Goal: Task Accomplishment & Management: Manage account settings

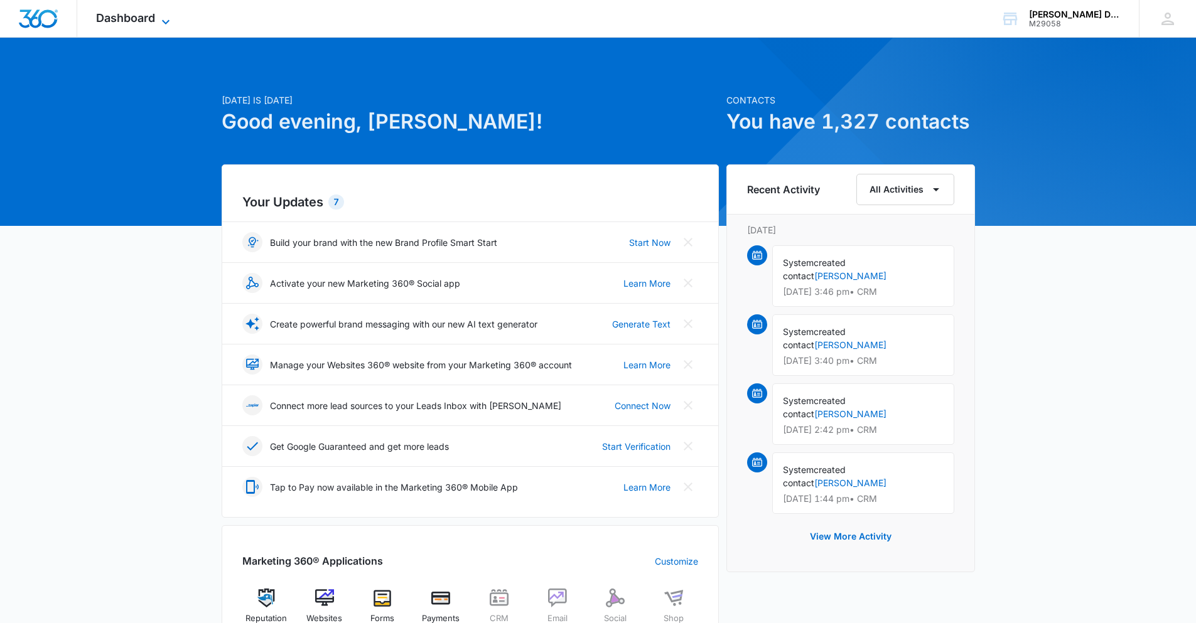
click at [160, 19] on icon at bounding box center [165, 21] width 15 height 15
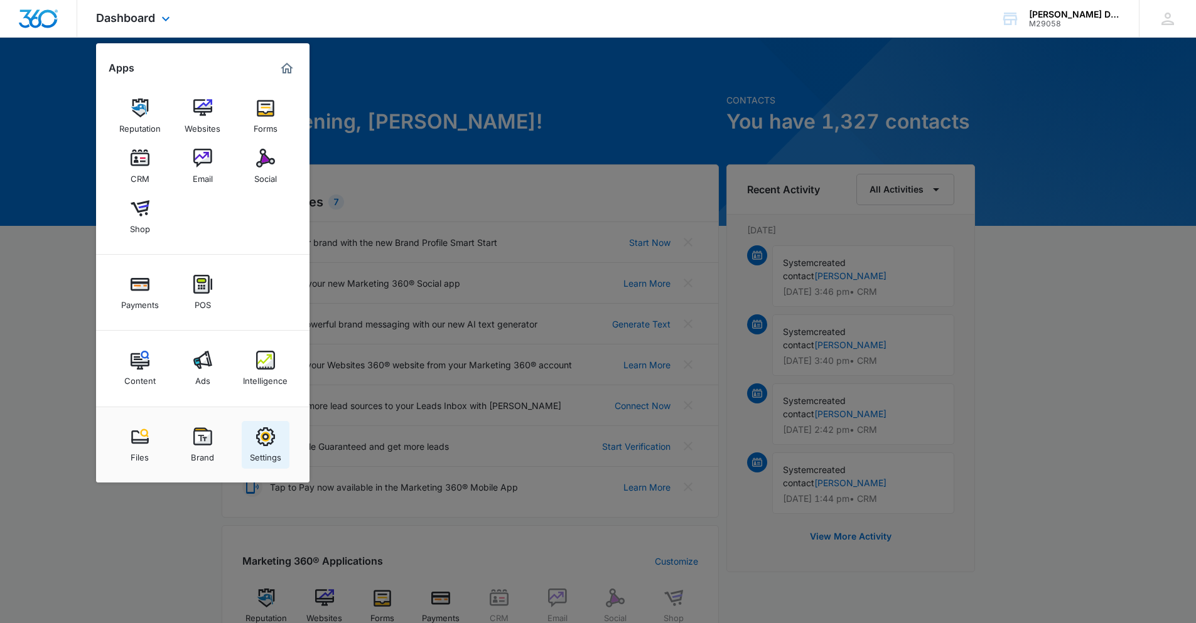
click at [261, 440] on img at bounding box center [265, 436] width 19 height 19
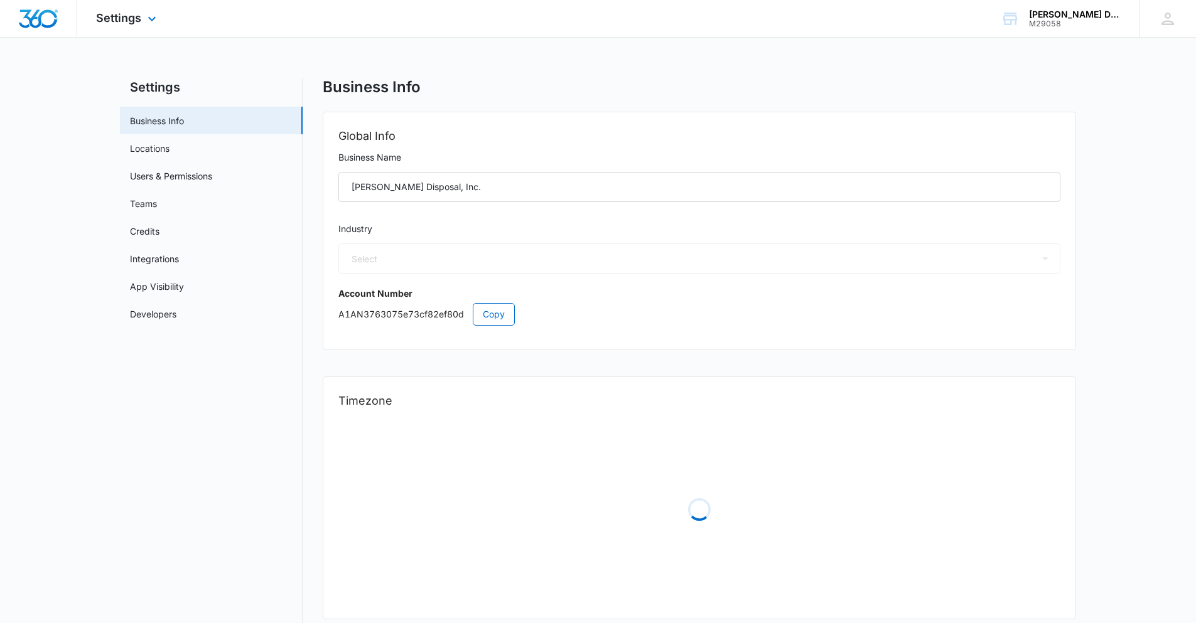
select select "52"
select select "US"
select select "America/[GEOGRAPHIC_DATA]"
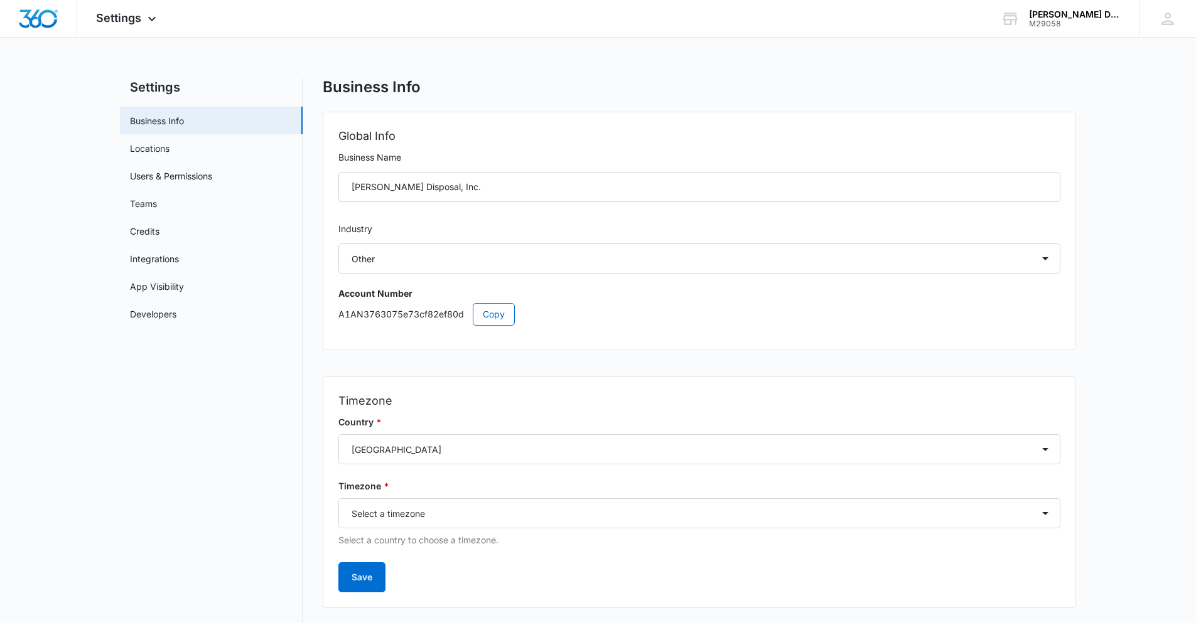
scroll to position [26, 0]
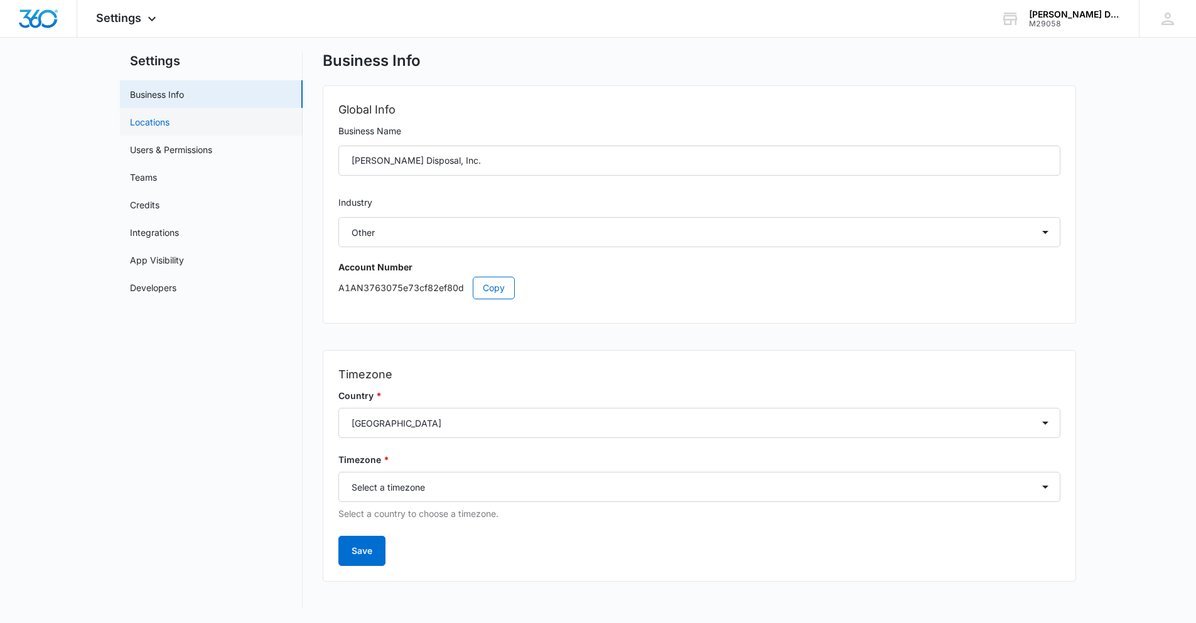
click at [169, 127] on link "Locations" at bounding box center [150, 121] width 40 height 13
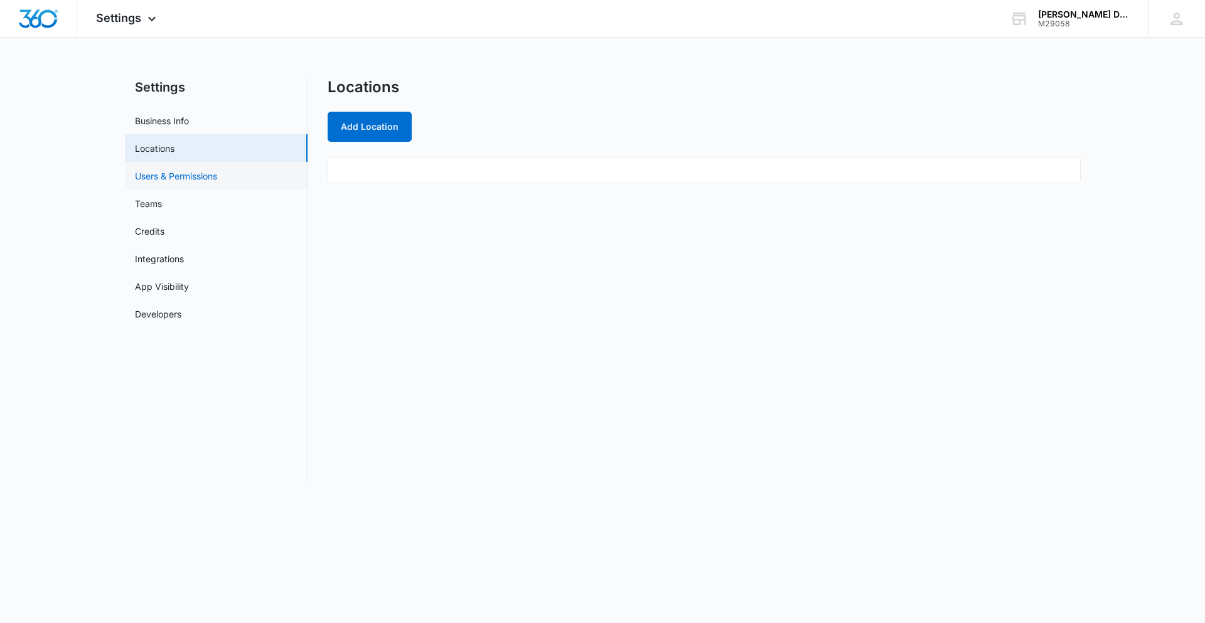
click at [167, 171] on link "Users & Permissions" at bounding box center [176, 175] width 82 height 13
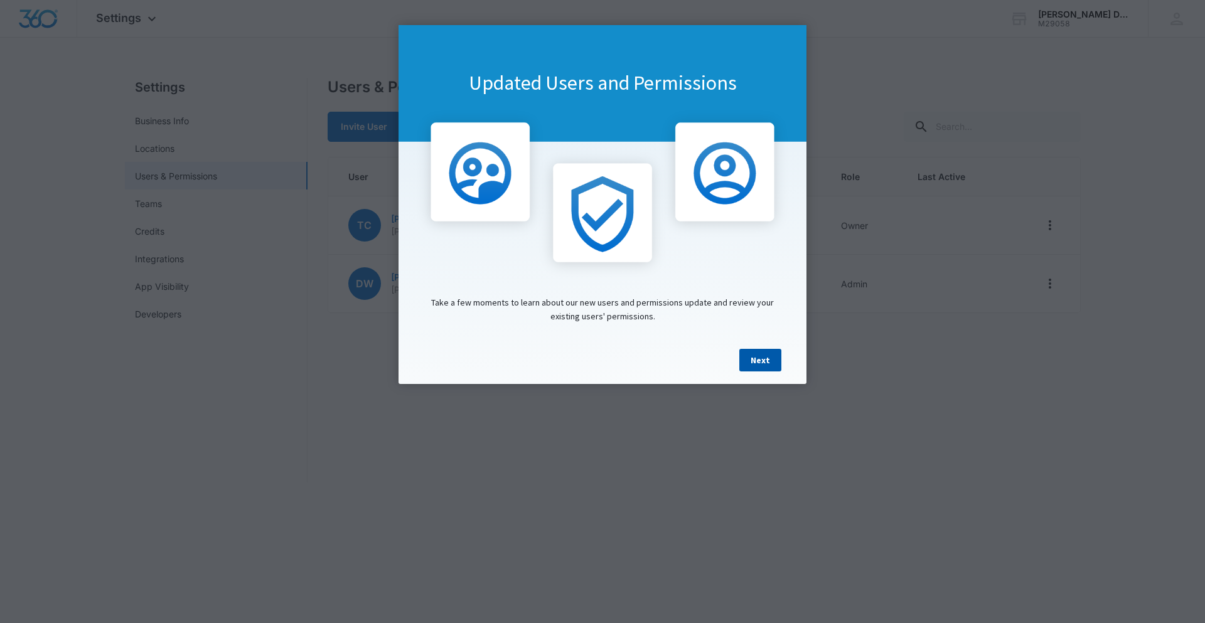
click at [764, 365] on link "Next" at bounding box center [760, 360] width 42 height 23
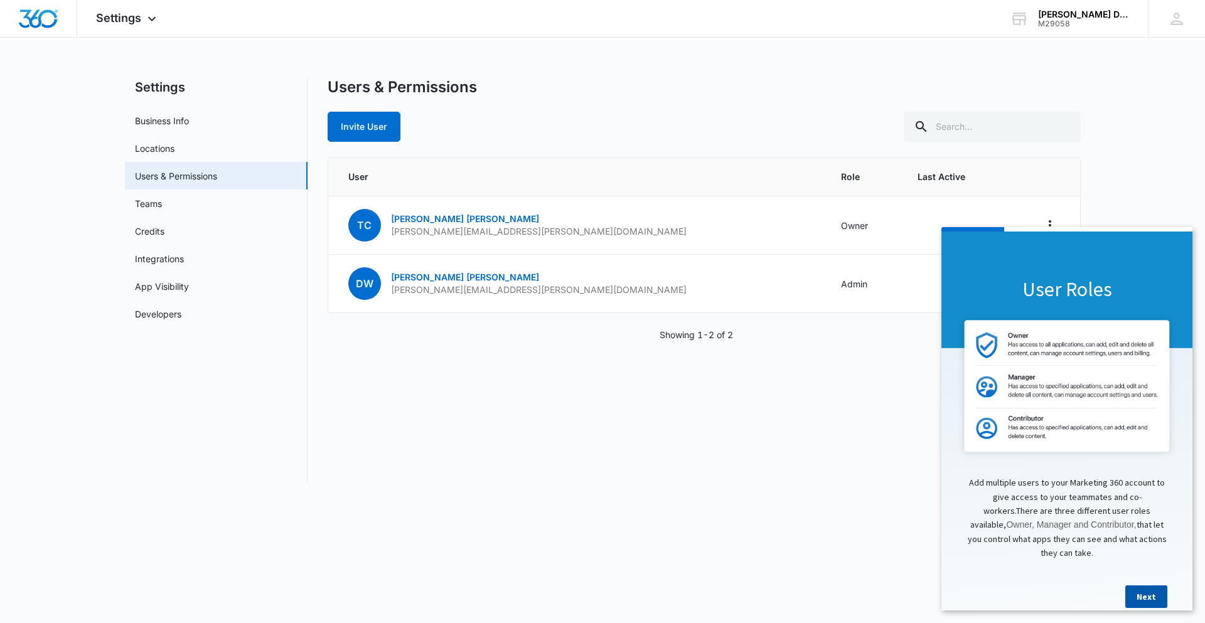
click at [1155, 590] on link "Next" at bounding box center [1146, 597] width 42 height 23
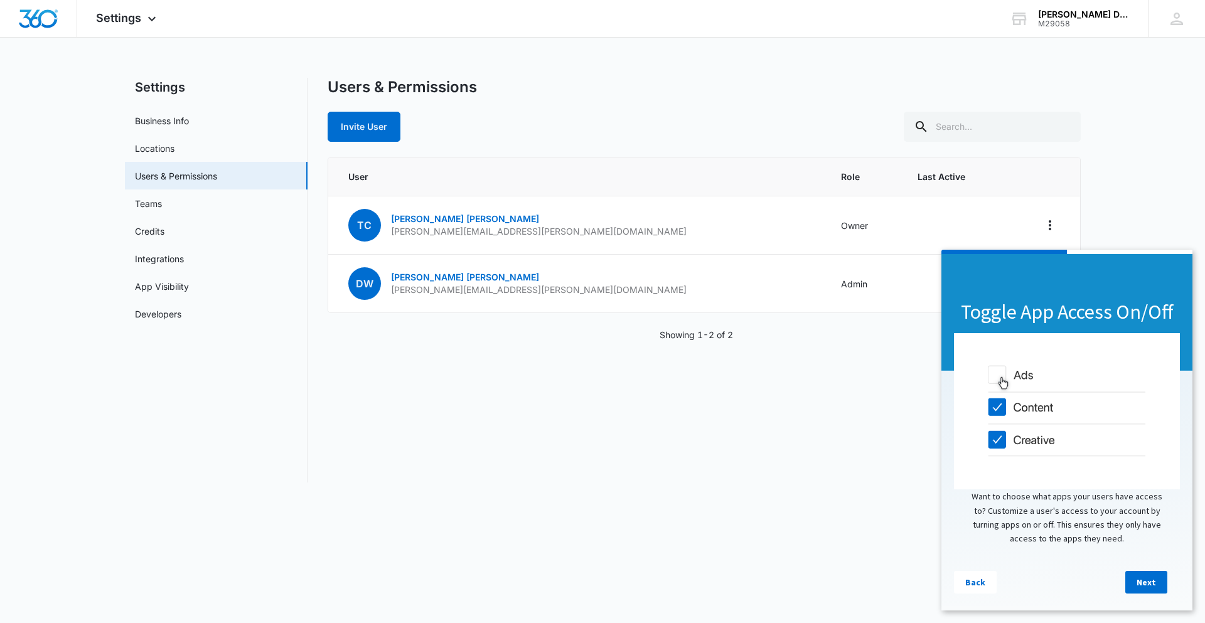
click at [1155, 590] on link "Next" at bounding box center [1146, 582] width 42 height 23
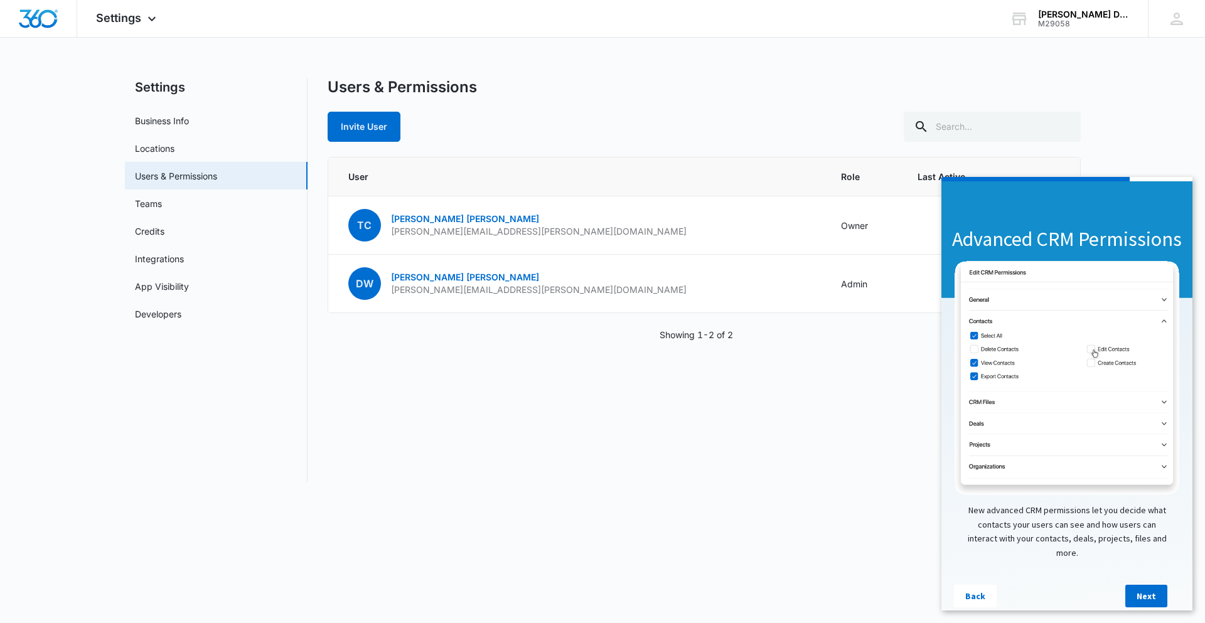
click at [1155, 590] on link "Next" at bounding box center [1146, 596] width 42 height 23
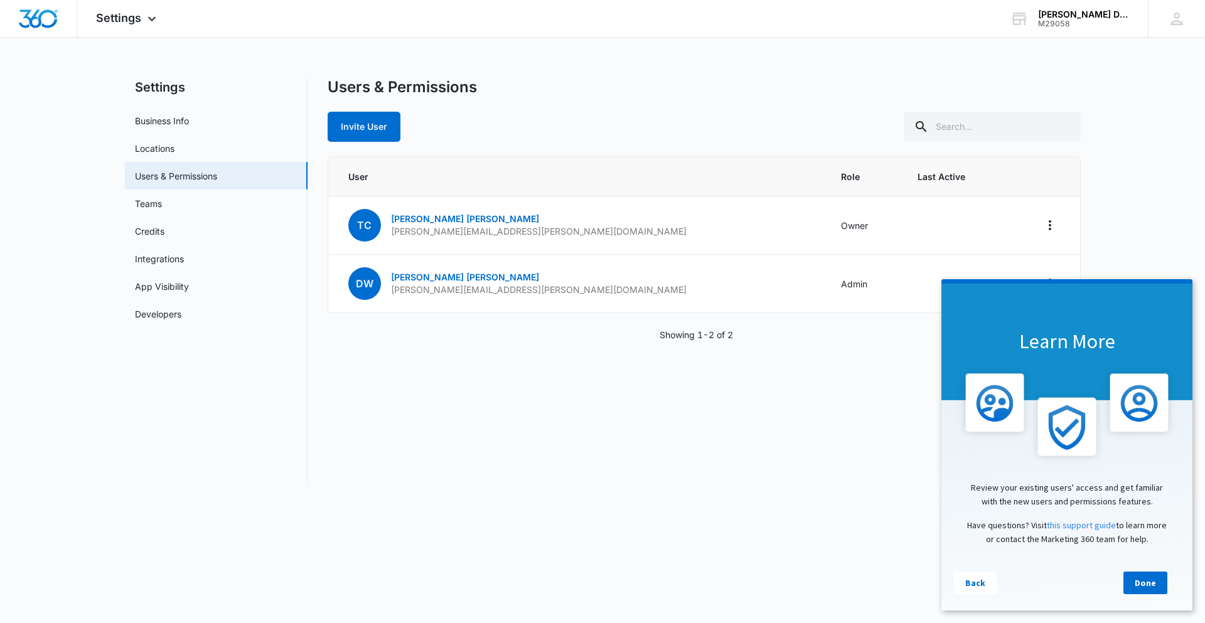
click at [1155, 590] on link "Done" at bounding box center [1145, 583] width 44 height 23
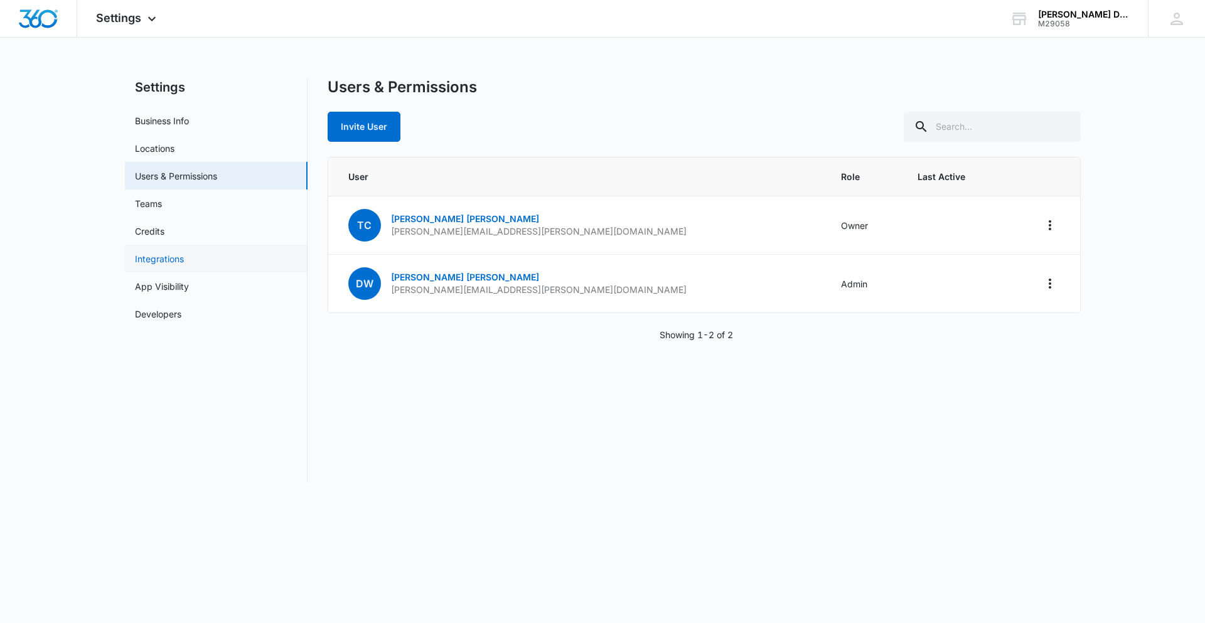
click at [157, 261] on link "Integrations" at bounding box center [159, 258] width 49 height 13
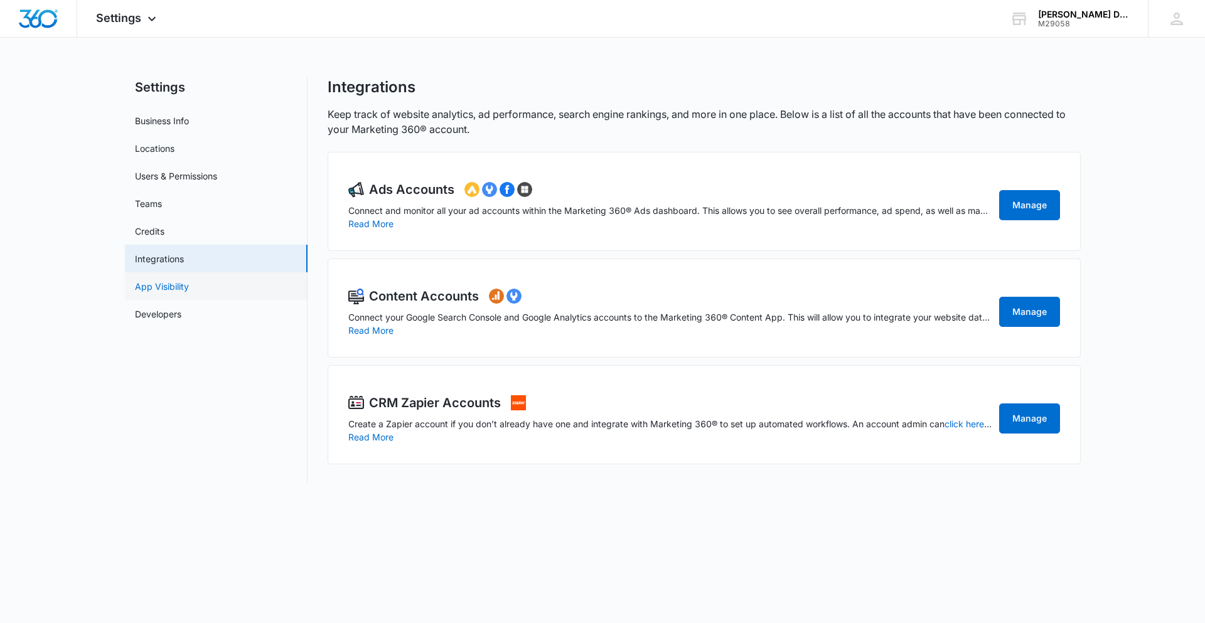
click at [158, 282] on link "App Visibility" at bounding box center [162, 286] width 54 height 13
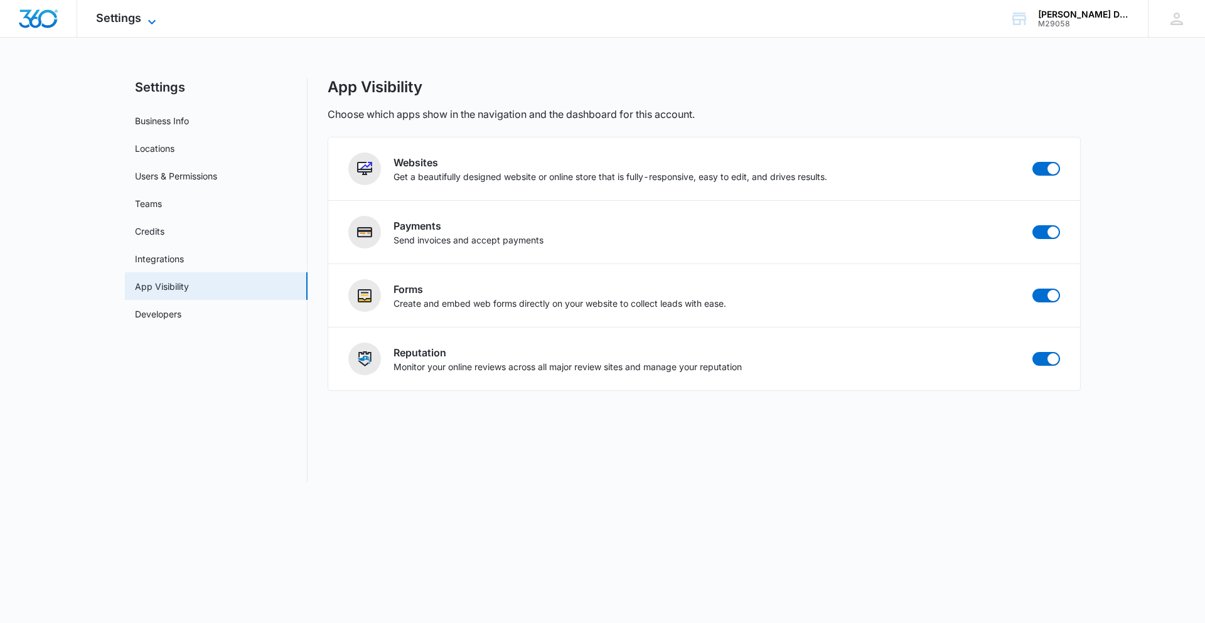
click at [155, 18] on icon at bounding box center [151, 21] width 15 height 15
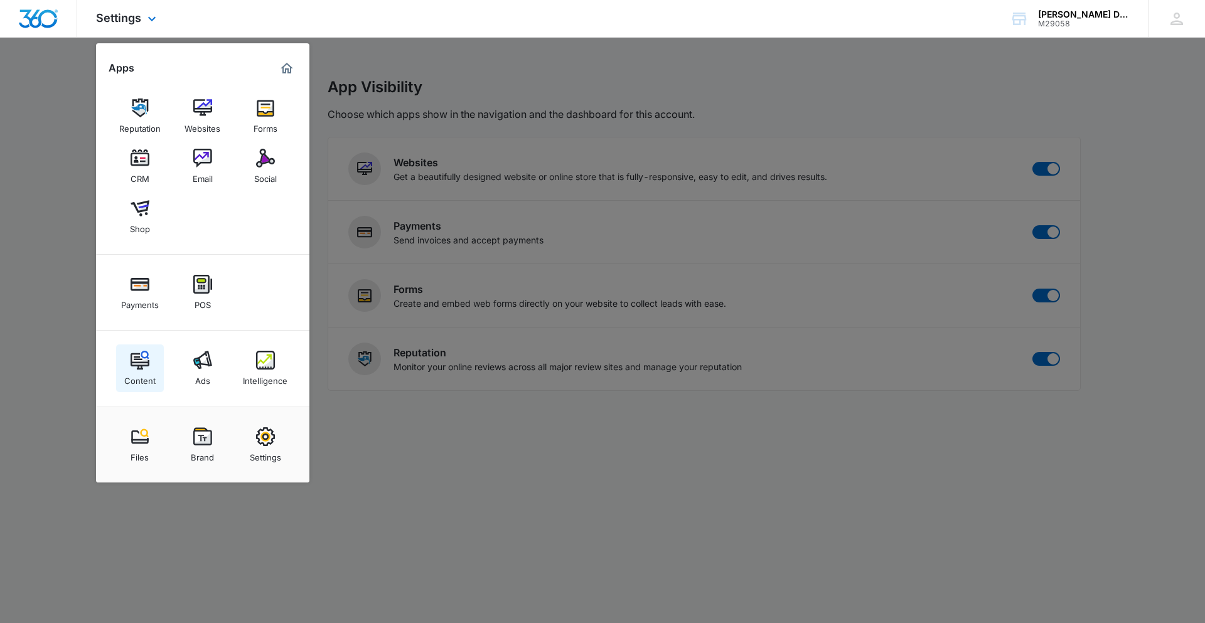
click at [133, 350] on link "Content" at bounding box center [140, 369] width 48 height 48
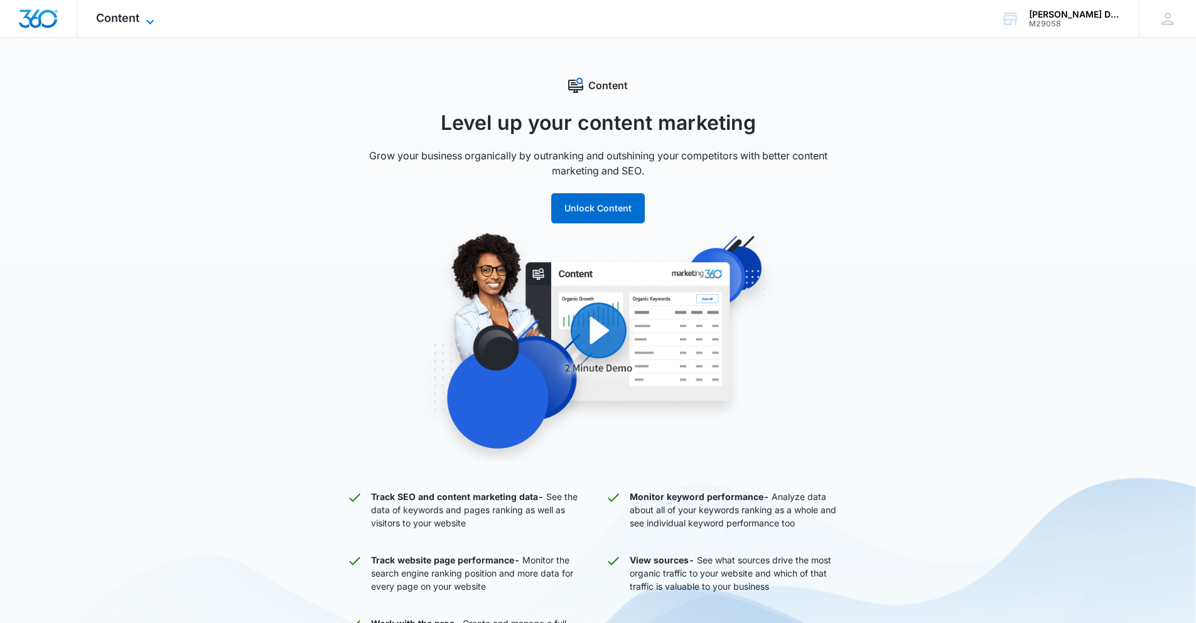
click at [130, 22] on span "Content" at bounding box center [117, 17] width 43 height 13
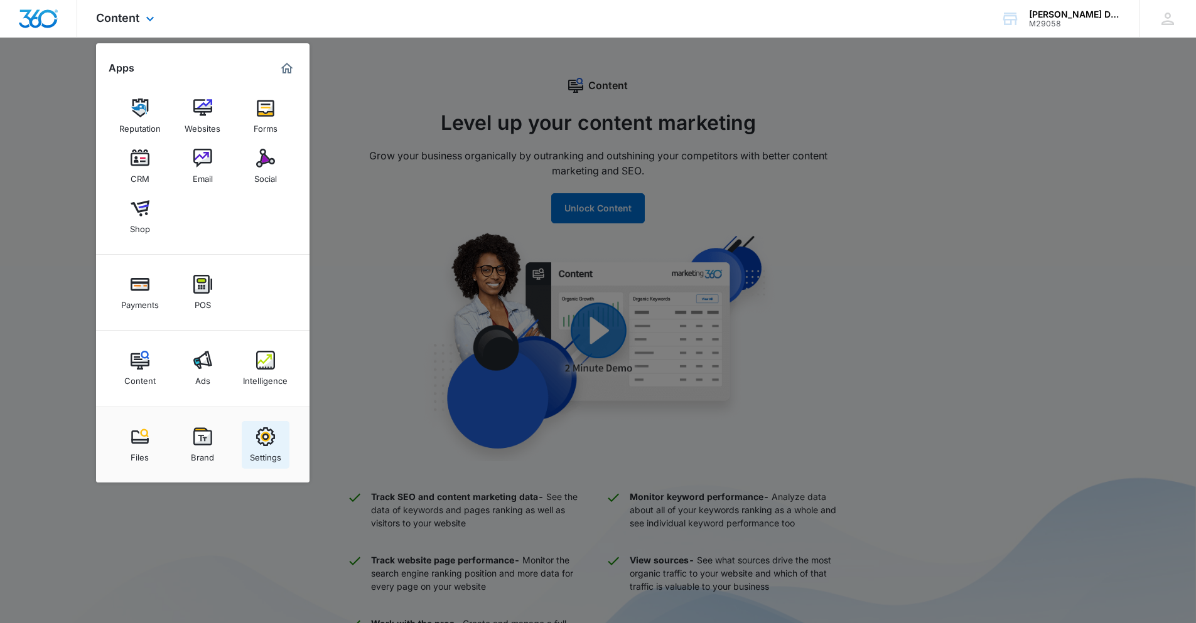
click at [272, 453] on div "Settings" at bounding box center [265, 454] width 31 height 16
select select "52"
select select "US"
select select "America/[GEOGRAPHIC_DATA]"
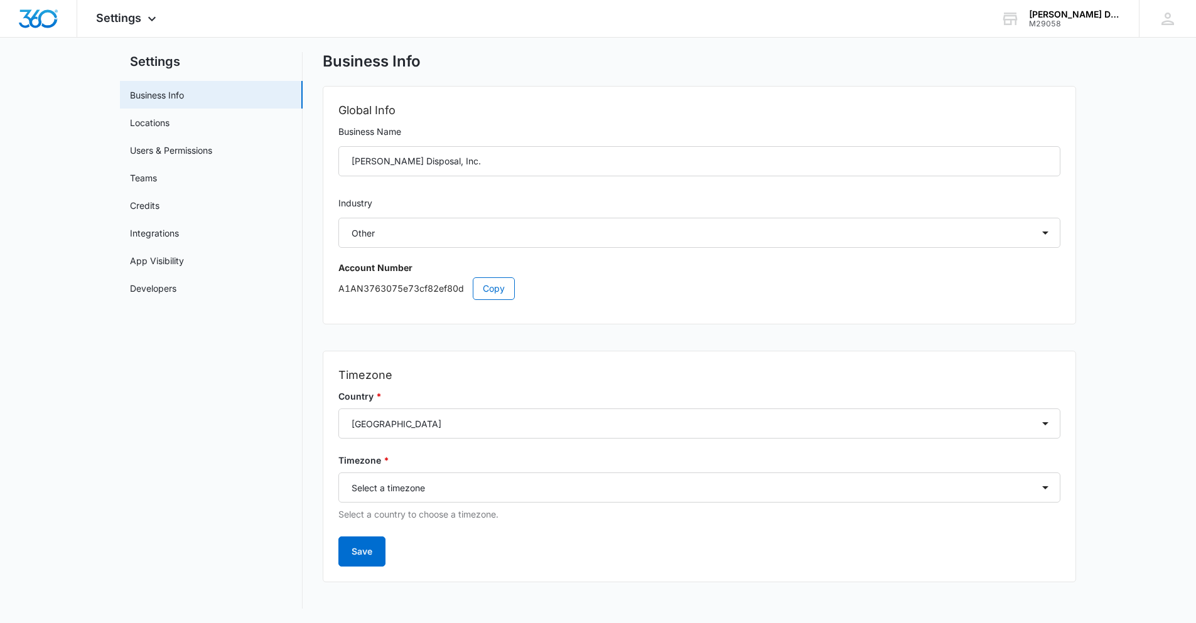
scroll to position [26, 0]
click at [169, 123] on link "Locations" at bounding box center [150, 121] width 40 height 13
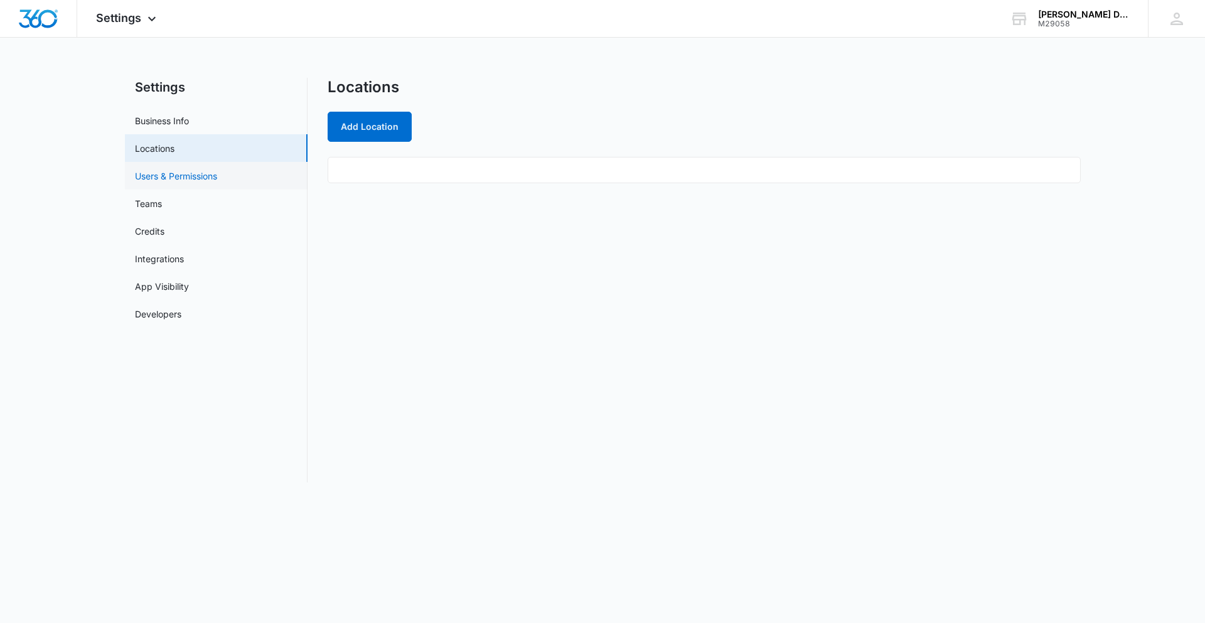
click at [168, 172] on link "Users & Permissions" at bounding box center [176, 175] width 82 height 13
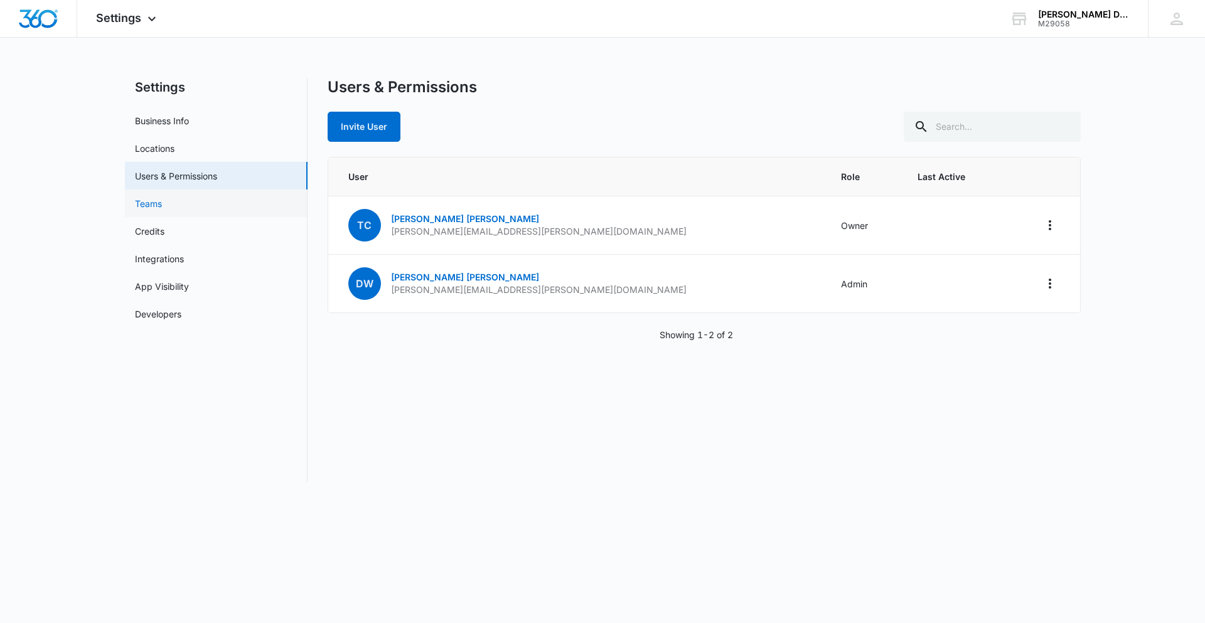
click at [162, 197] on link "Teams" at bounding box center [148, 203] width 27 height 13
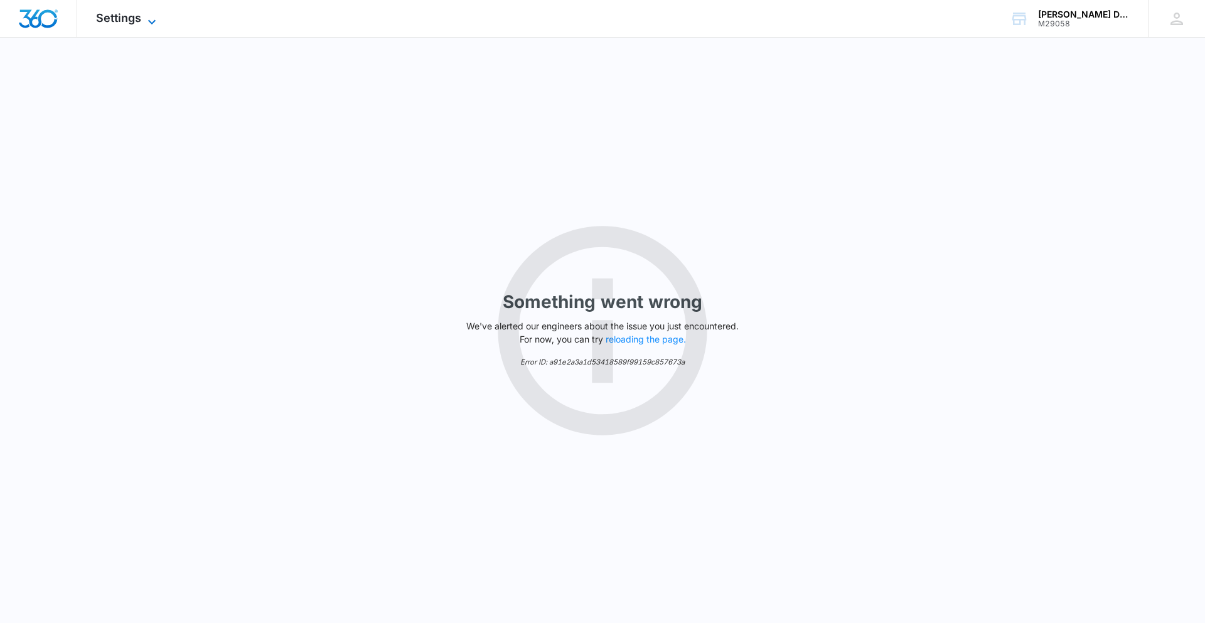
click at [136, 11] on span "Settings" at bounding box center [118, 17] width 45 height 13
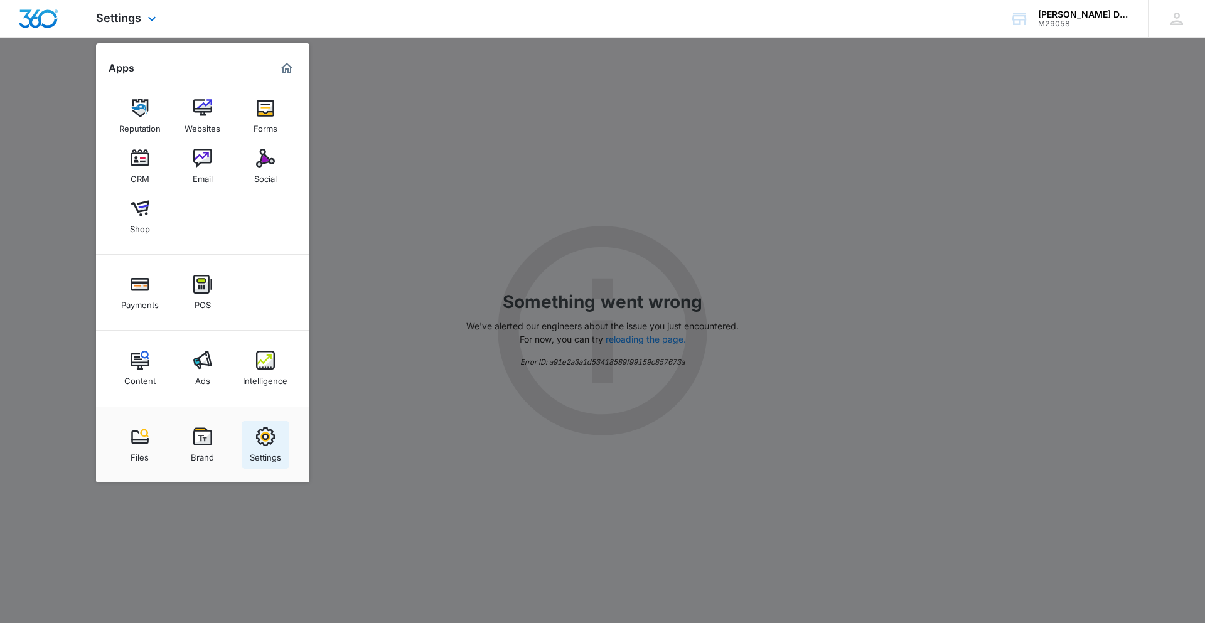
click at [266, 425] on link "Settings" at bounding box center [266, 445] width 48 height 48
select select "52"
select select "US"
select select "America/[GEOGRAPHIC_DATA]"
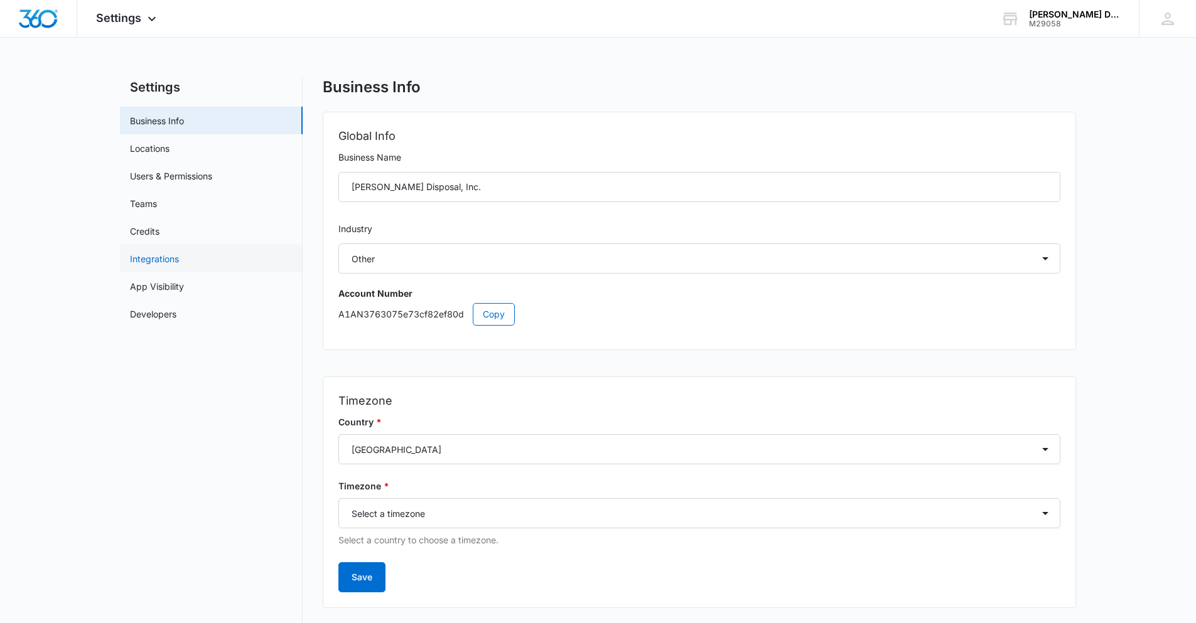
click at [147, 261] on link "Integrations" at bounding box center [154, 258] width 49 height 13
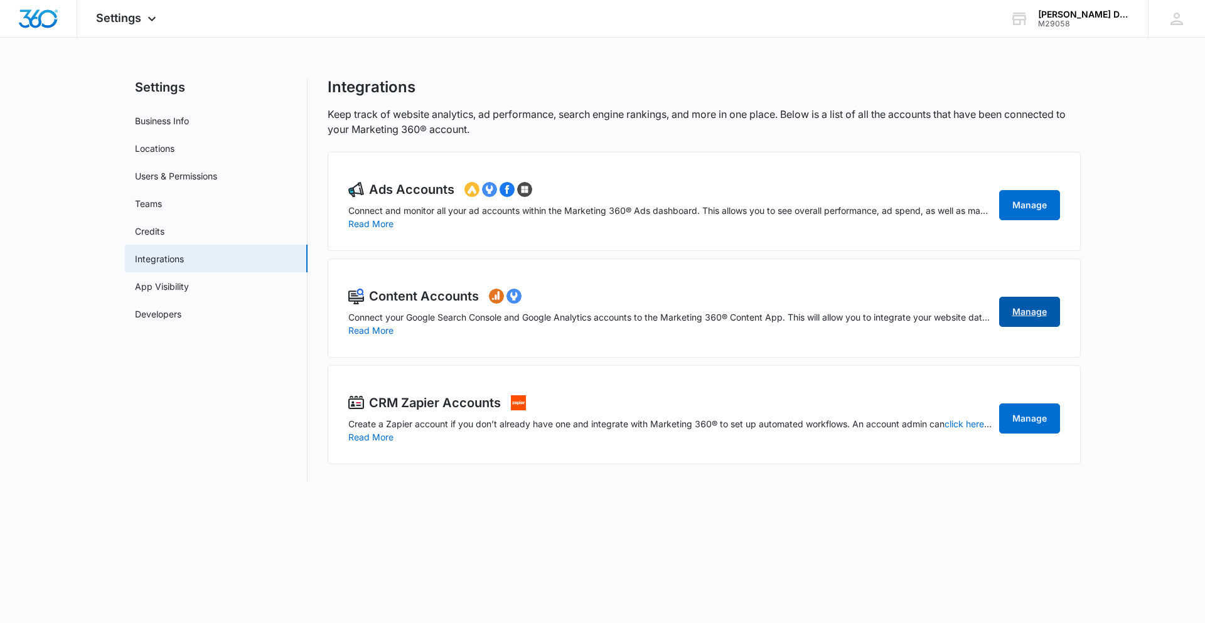
click at [1021, 309] on link "Manage" at bounding box center [1029, 312] width 61 height 30
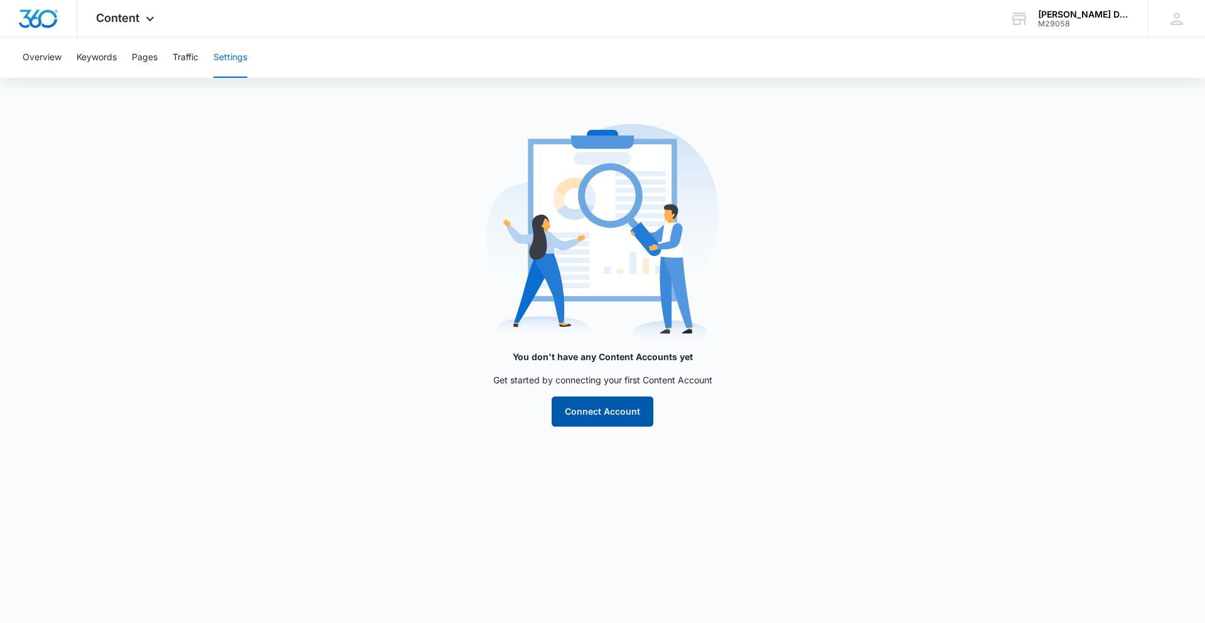
click at [624, 407] on button "Connect Account" at bounding box center [603, 412] width 102 height 30
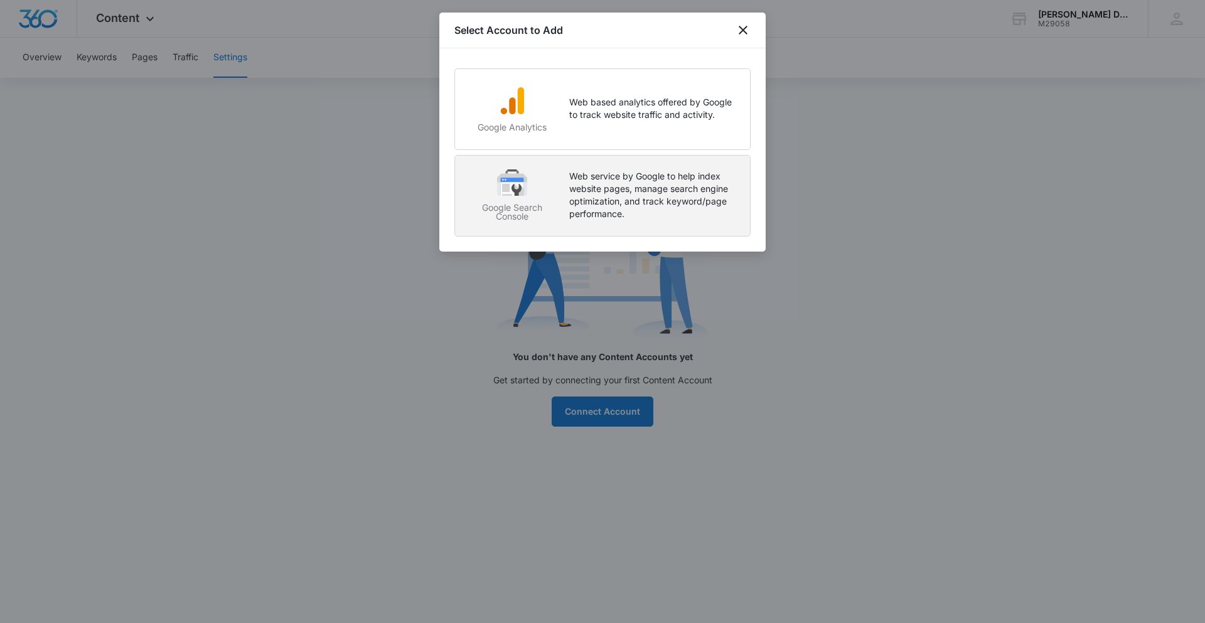
click at [559, 200] on div "Google Search Console Web service by Google to help index website pages, manage…" at bounding box center [603, 199] width 270 height 61
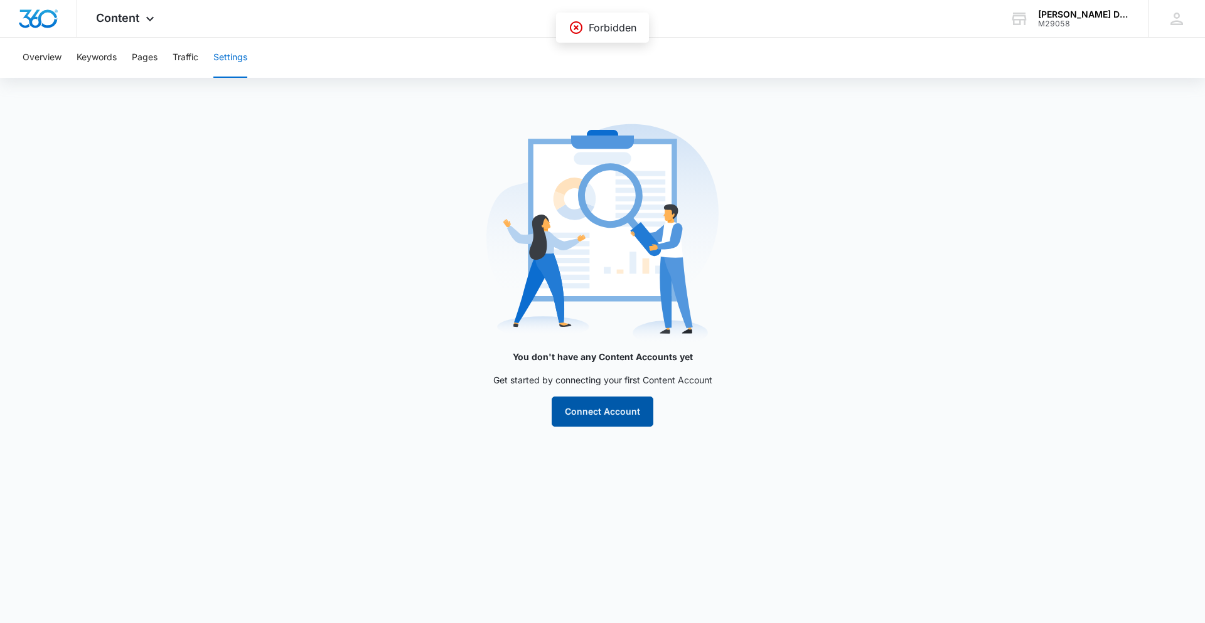
click at [628, 407] on button "Connect Account" at bounding box center [603, 412] width 102 height 30
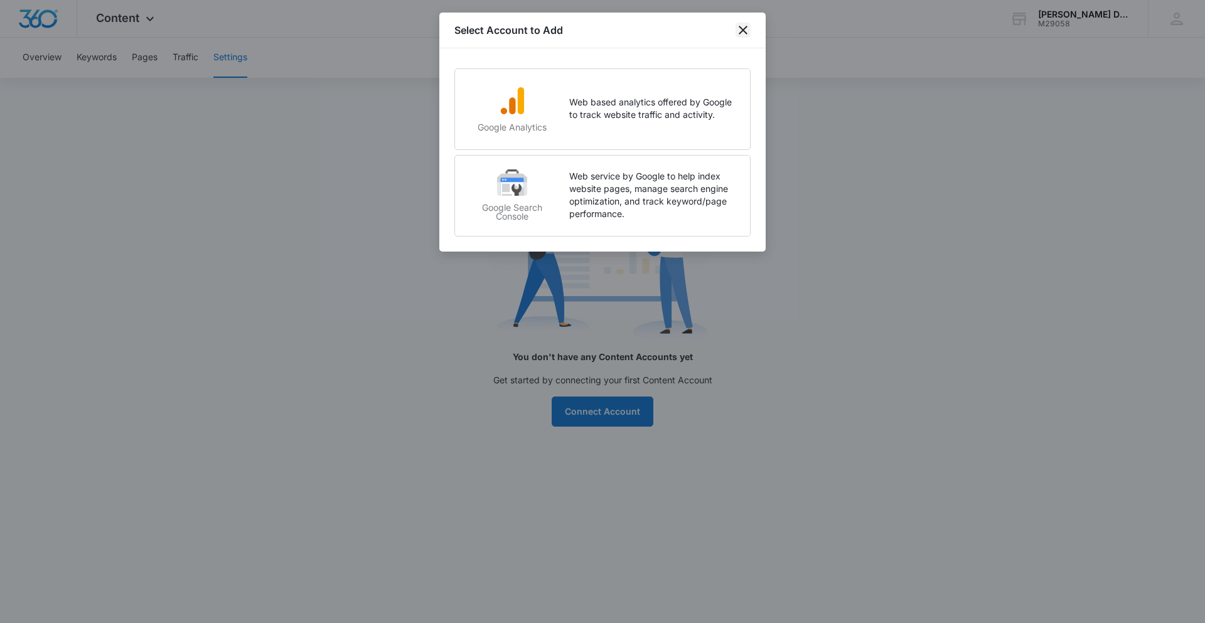
click at [741, 27] on icon "close" at bounding box center [743, 30] width 15 height 15
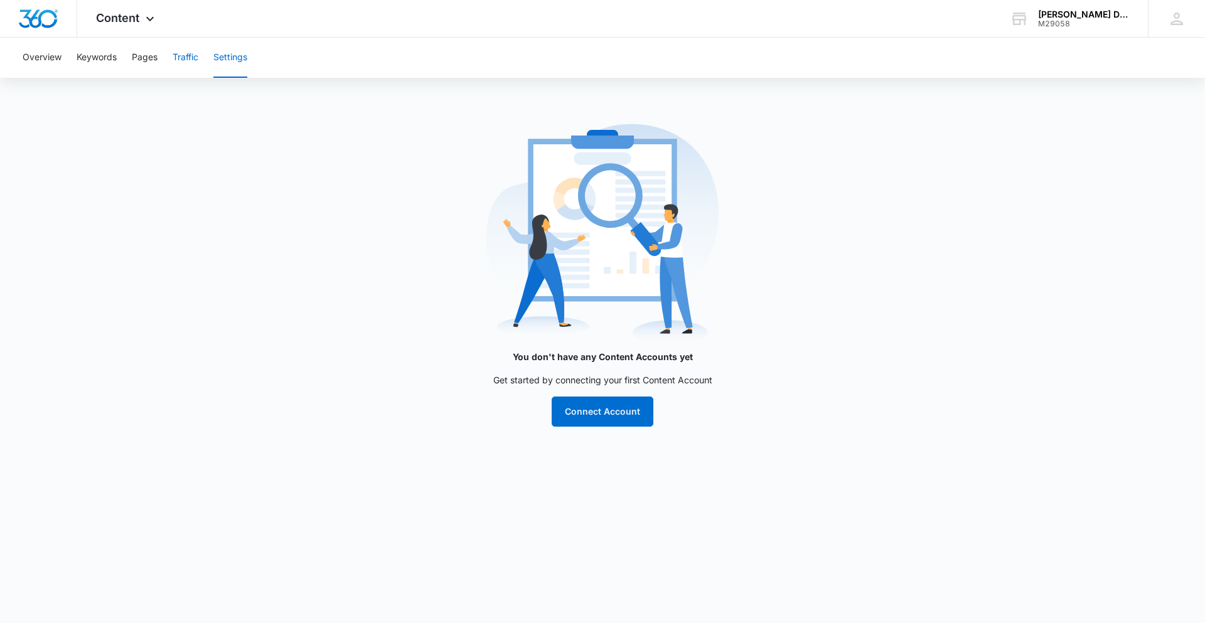
click at [188, 56] on button "Traffic" at bounding box center [186, 58] width 26 height 40
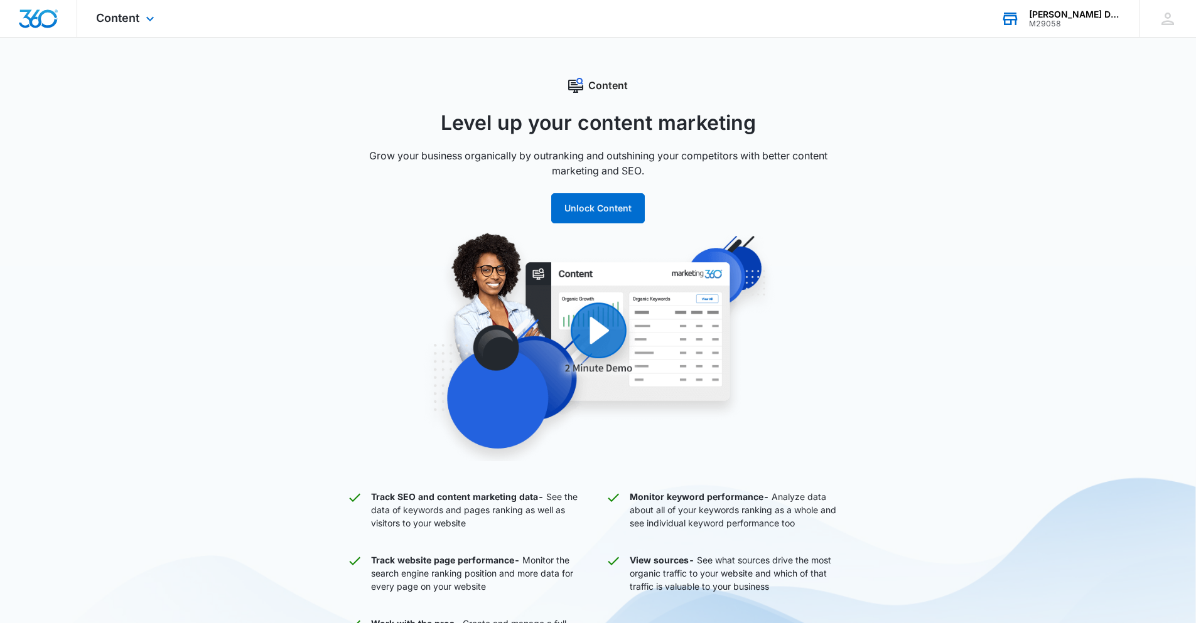
click at [1044, 16] on div "[PERSON_NAME] Disposal, Inc." at bounding box center [1075, 14] width 92 height 10
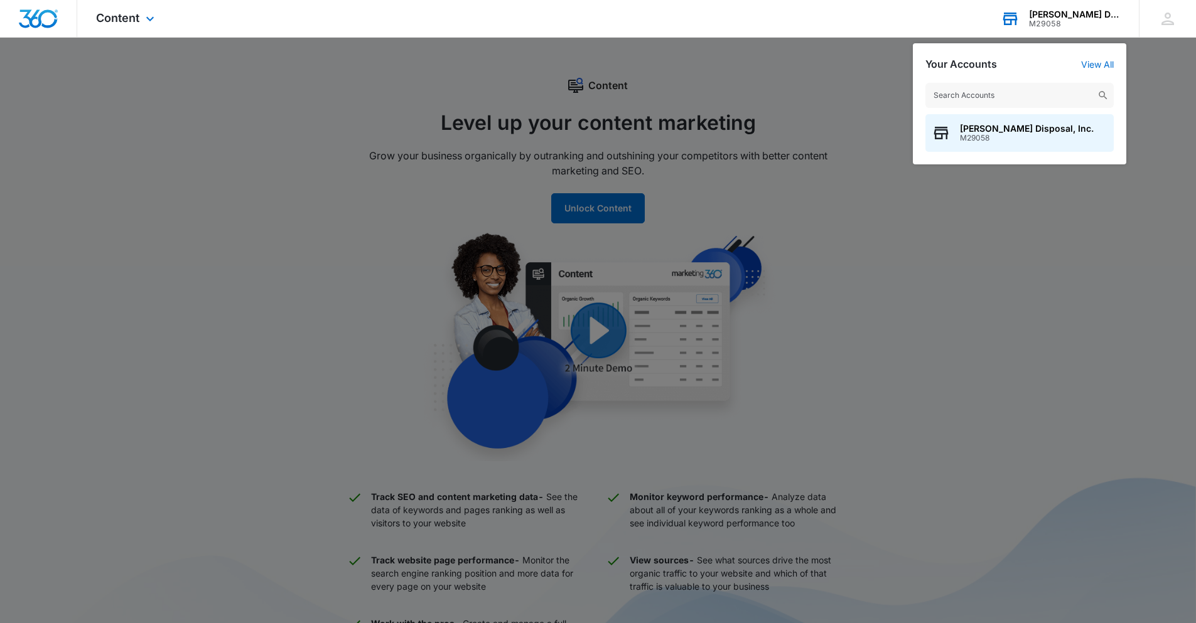
click at [1044, 16] on div "[PERSON_NAME] Disposal, Inc." at bounding box center [1075, 14] width 92 height 10
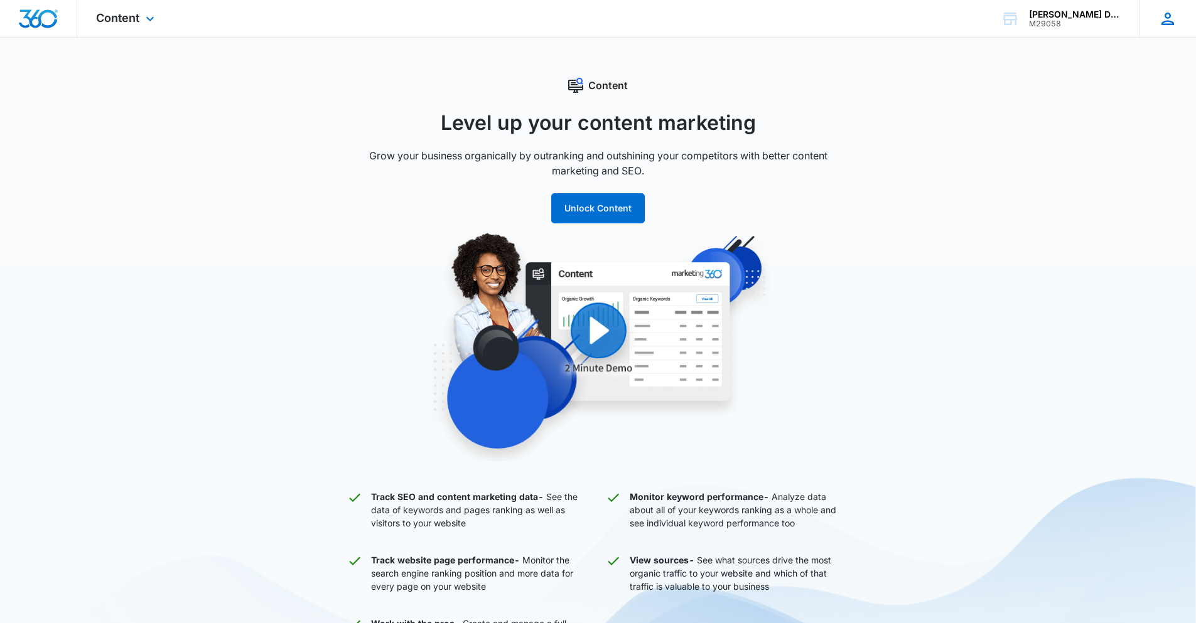
click at [1147, 20] on div "DW [PERSON_NAME] [PERSON_NAME][EMAIL_ADDRESS][PERSON_NAME][DOMAIN_NAME] My Prof…" at bounding box center [1166, 18] width 57 height 37
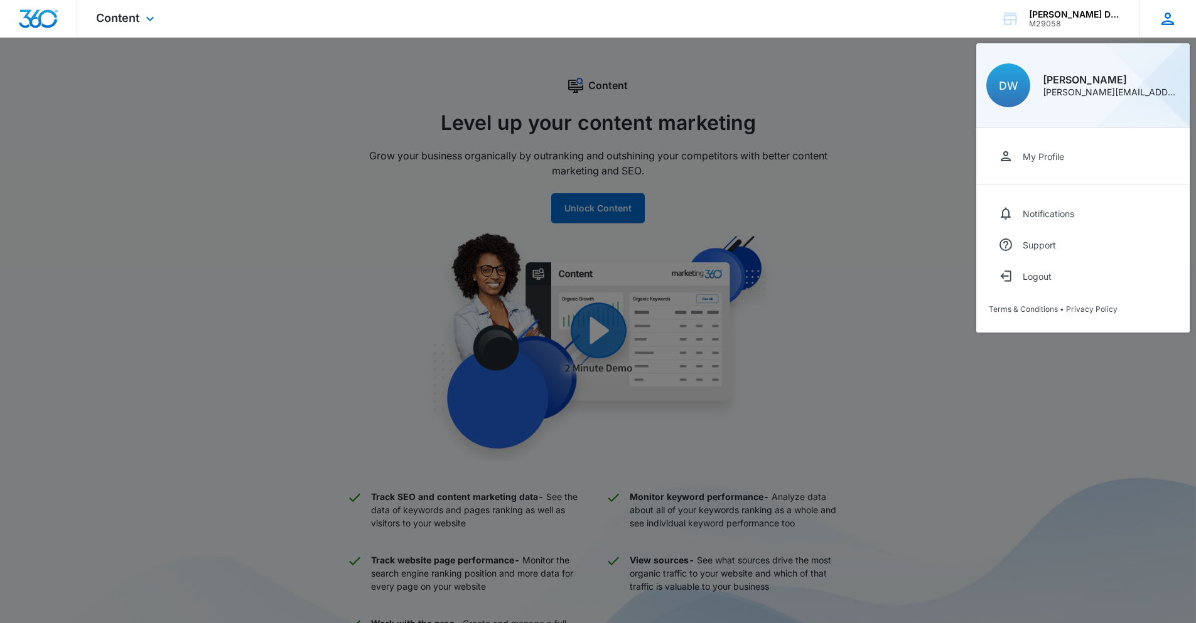
click at [1147, 20] on div "DW [PERSON_NAME] [PERSON_NAME][EMAIL_ADDRESS][PERSON_NAME][DOMAIN_NAME] My Prof…" at bounding box center [1166, 18] width 57 height 37
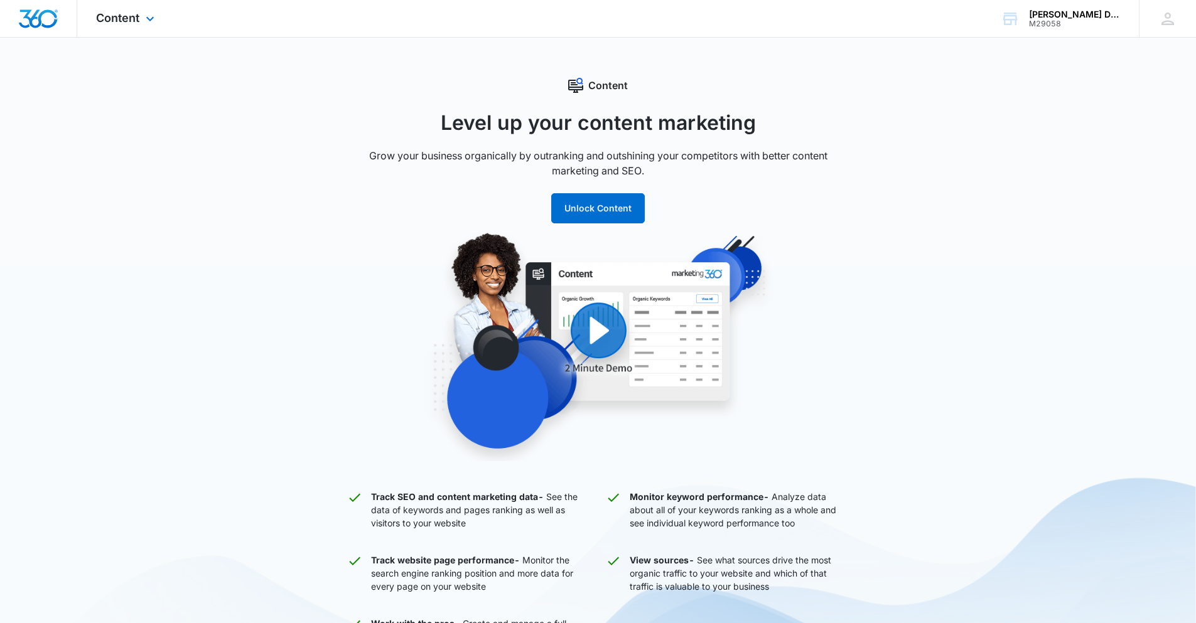
click at [62, 27] on div at bounding box center [38, 18] width 77 height 37
click at [45, 26] on img "Dashboard" at bounding box center [38, 18] width 40 height 19
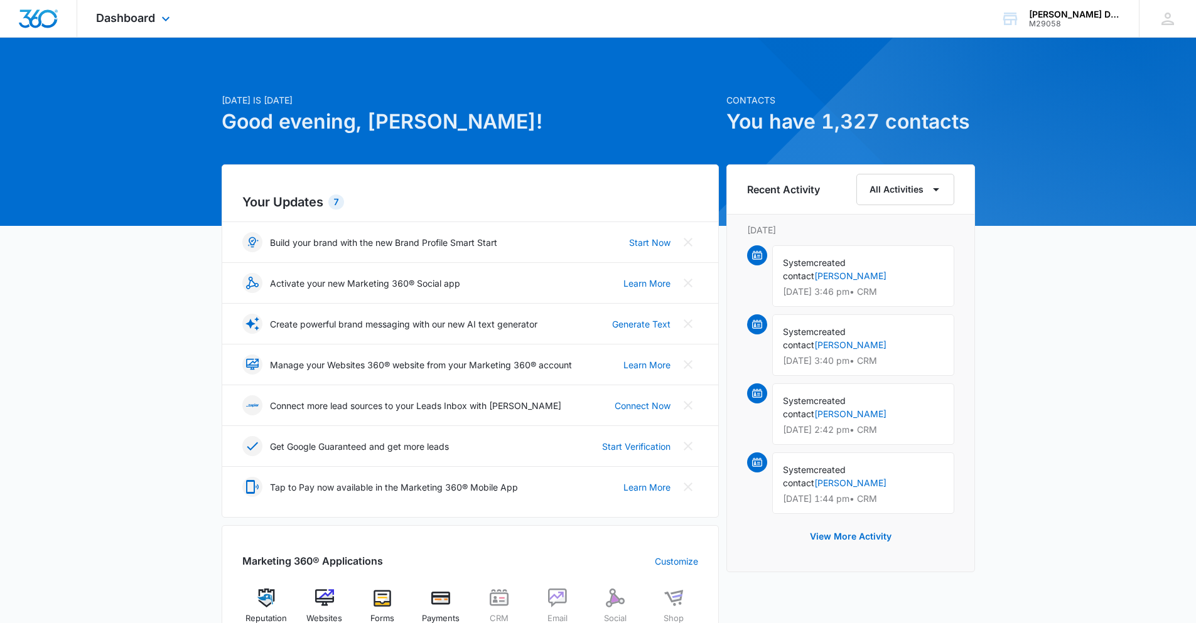
click at [156, 23] on div "Dashboard Apps Reputation Websites Forms CRM Email Social Shop Payments POS Con…" at bounding box center [134, 18] width 115 height 37
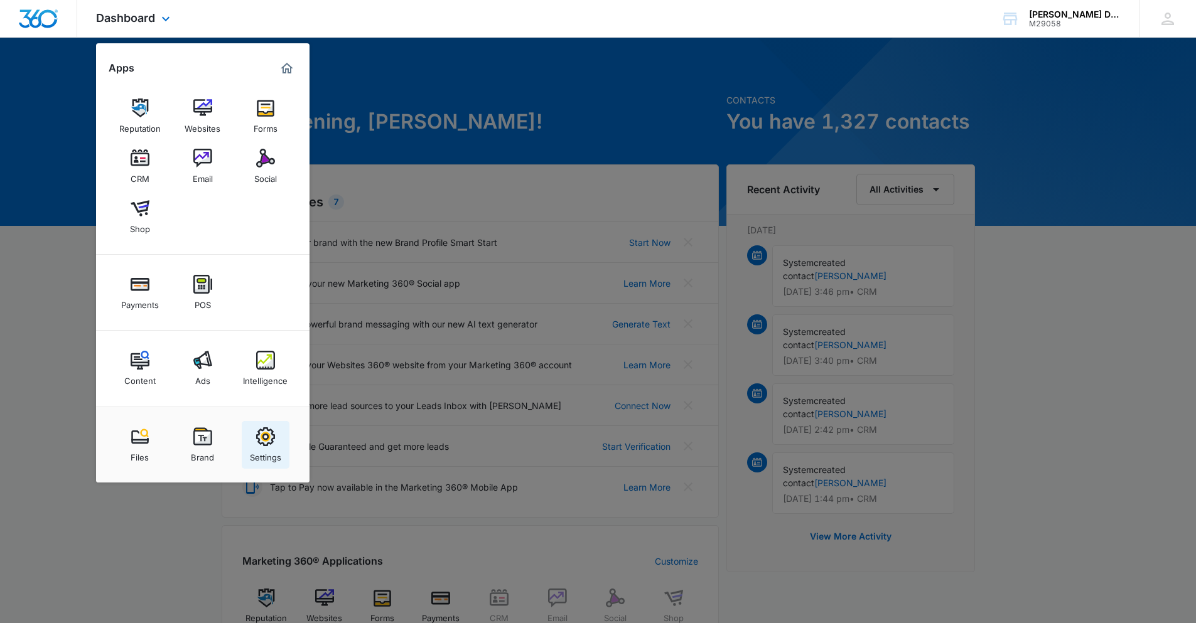
click at [266, 452] on div "Settings" at bounding box center [265, 454] width 31 height 16
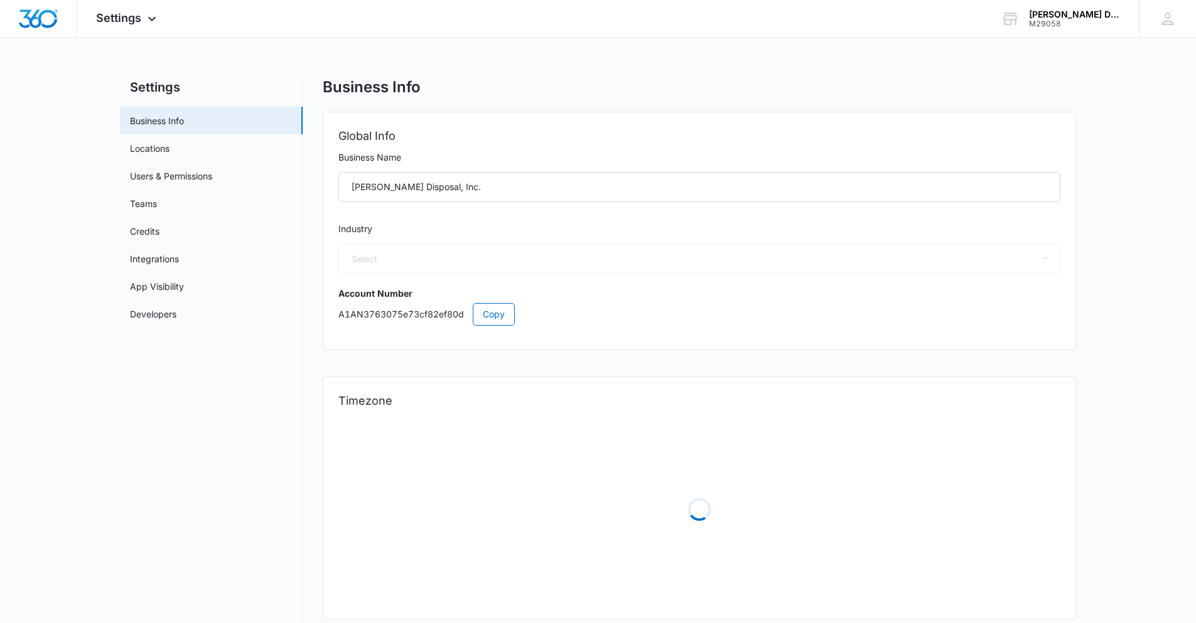
select select "52"
select select "US"
select select "America/[GEOGRAPHIC_DATA]"
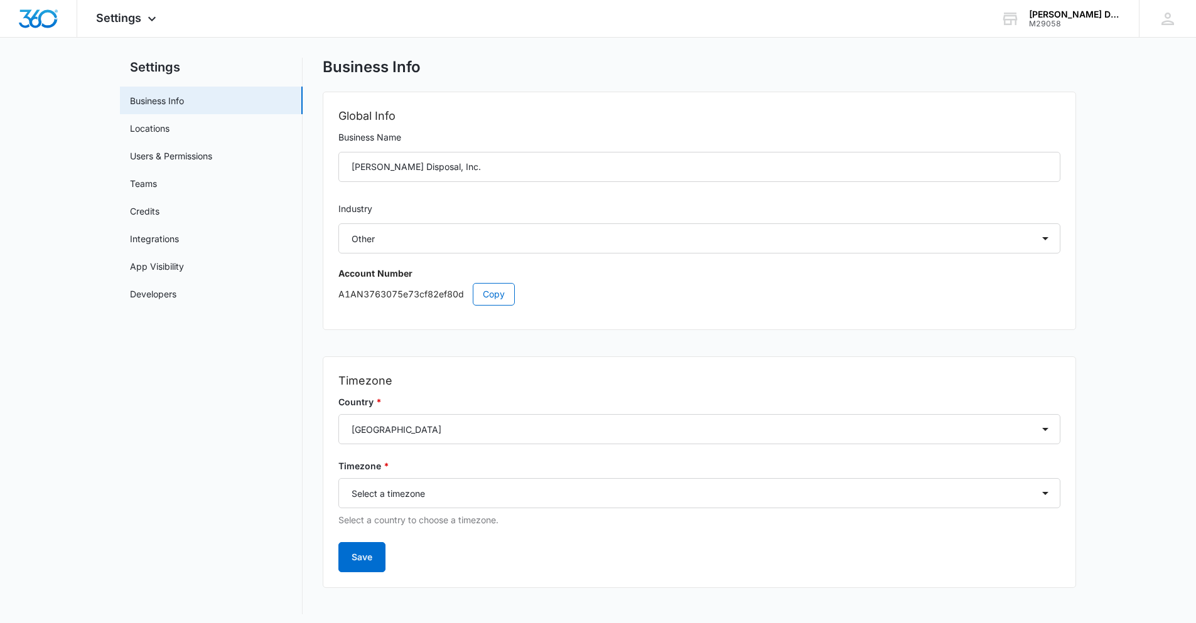
scroll to position [26, 0]
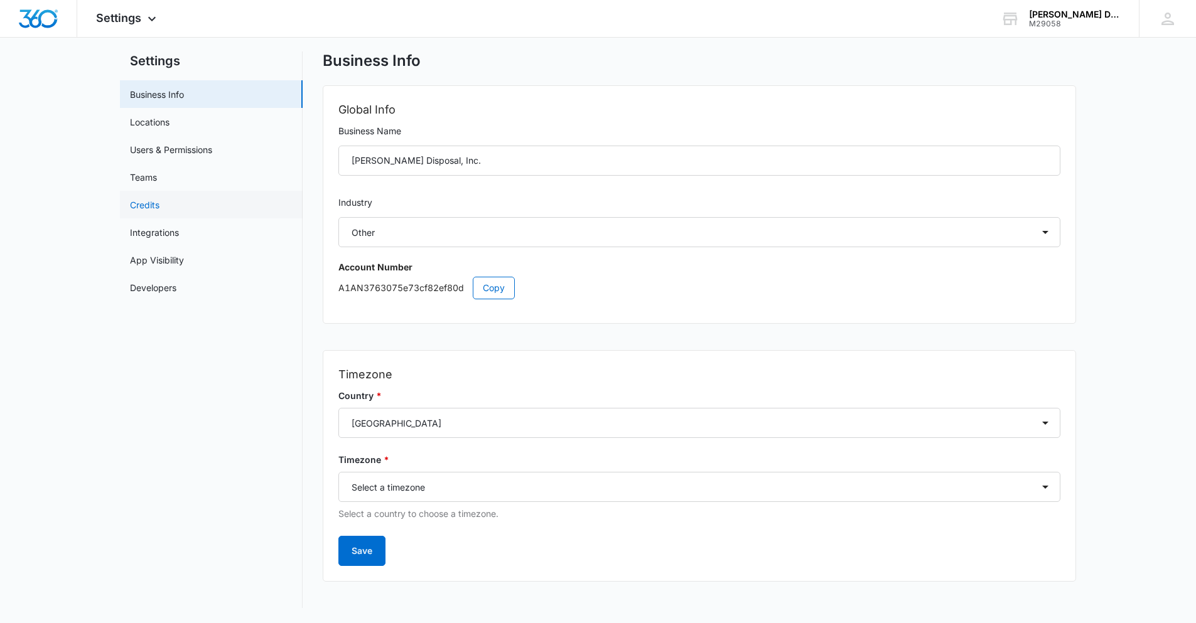
click at [159, 206] on link "Credits" at bounding box center [144, 204] width 29 height 13
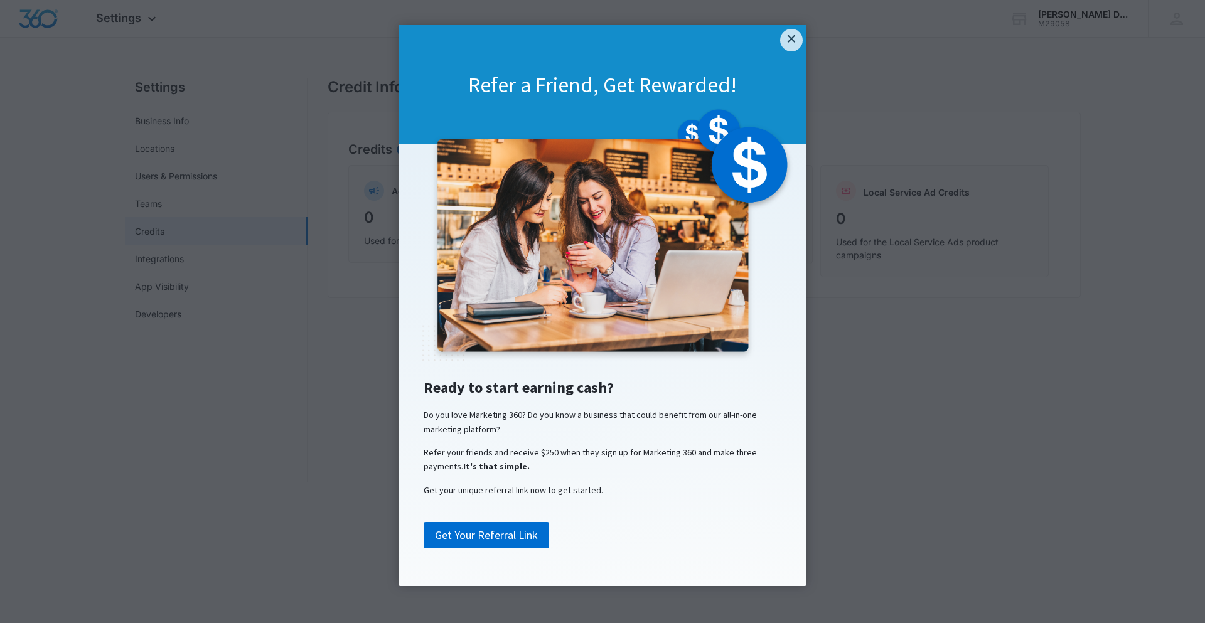
drag, startPoint x: 796, startPoint y: 41, endPoint x: 788, endPoint y: 42, distance: 8.9
click at [795, 41] on link "×" at bounding box center [791, 40] width 23 height 23
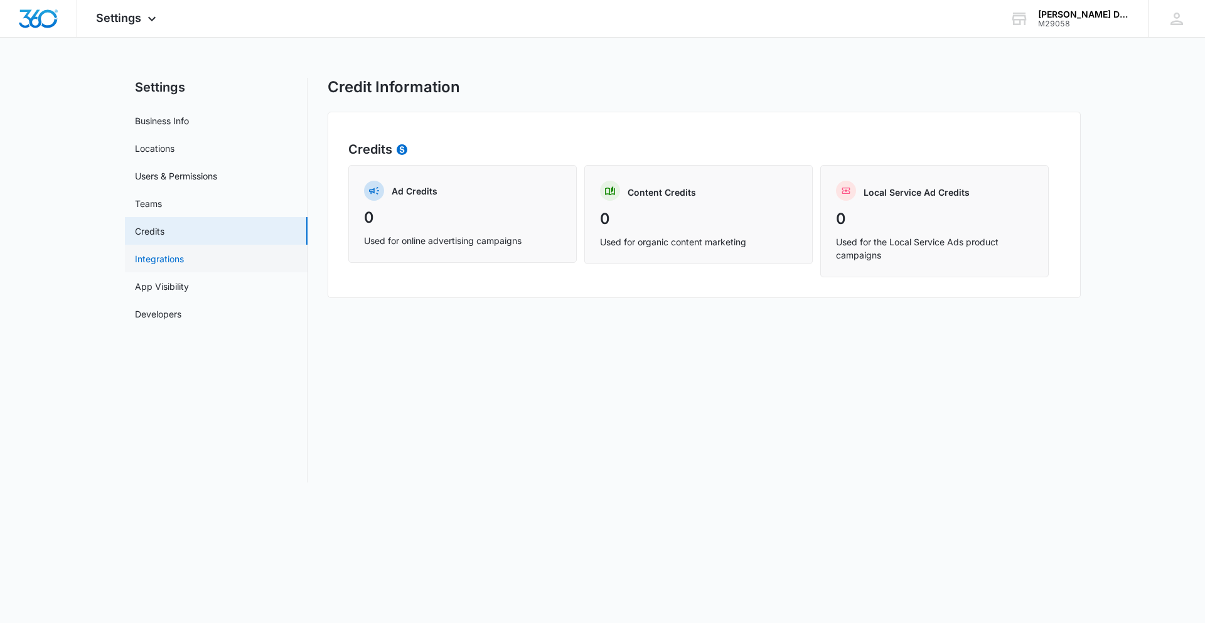
click at [181, 255] on link "Integrations" at bounding box center [159, 258] width 49 height 13
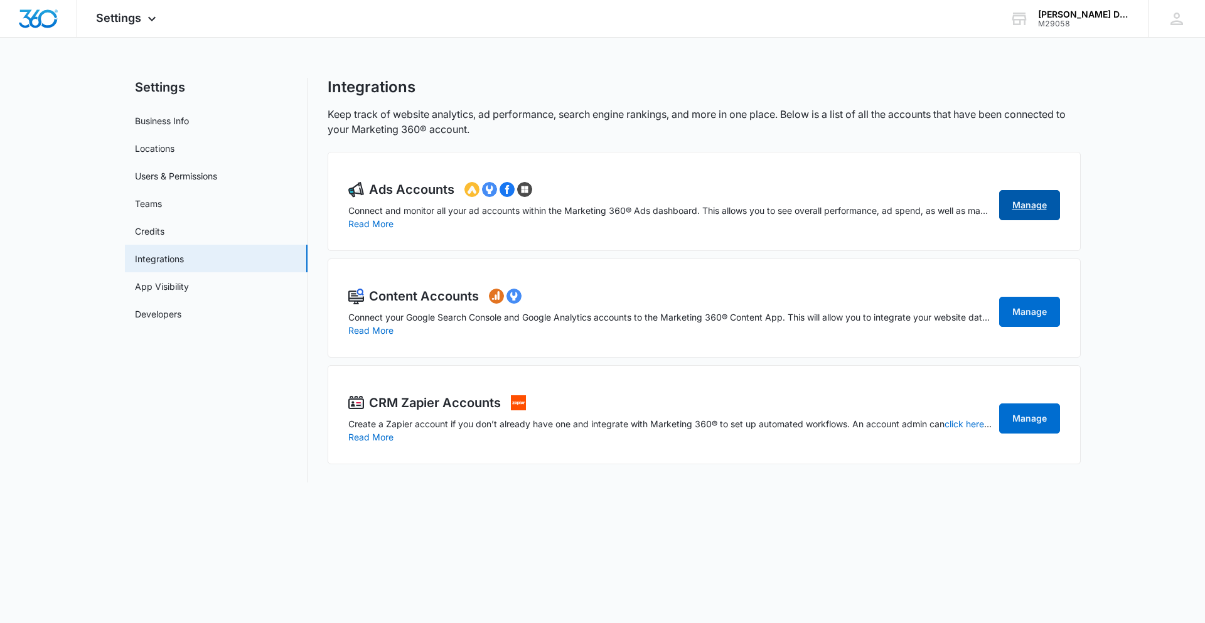
click at [1020, 204] on link "Manage" at bounding box center [1029, 205] width 61 height 30
click at [189, 292] on link "App Visibility" at bounding box center [162, 286] width 54 height 13
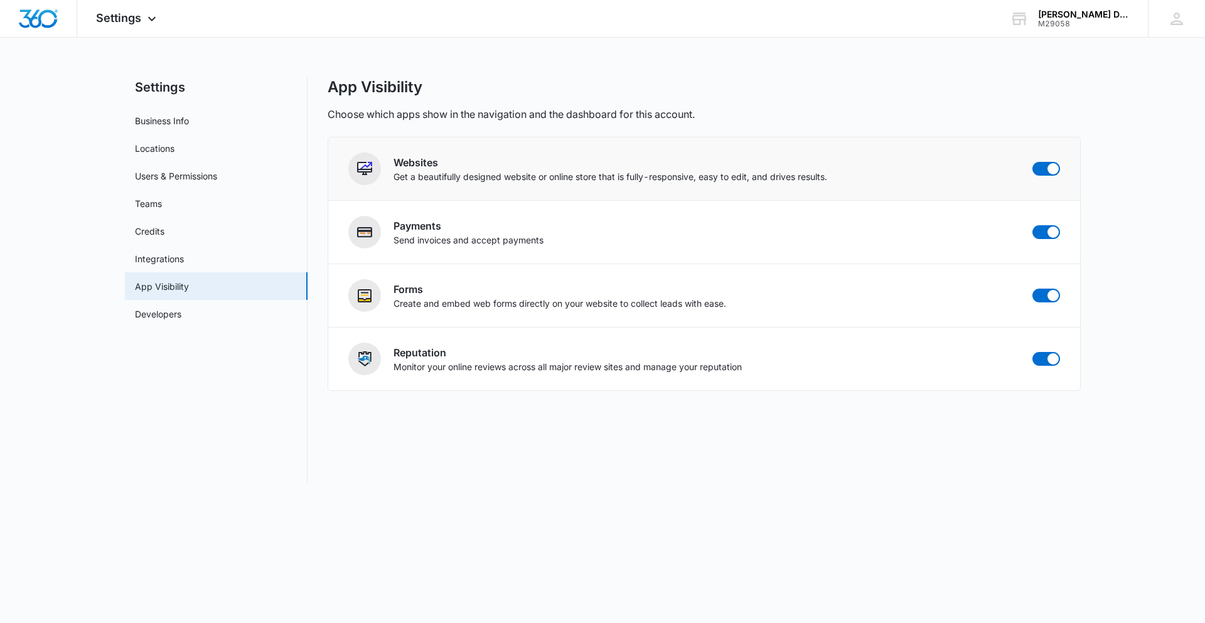
click at [439, 164] on h2 "Websites" at bounding box center [610, 162] width 434 height 15
click at [60, 23] on div at bounding box center [38, 18] width 77 height 37
click at [132, 13] on span "Settings" at bounding box center [118, 17] width 45 height 13
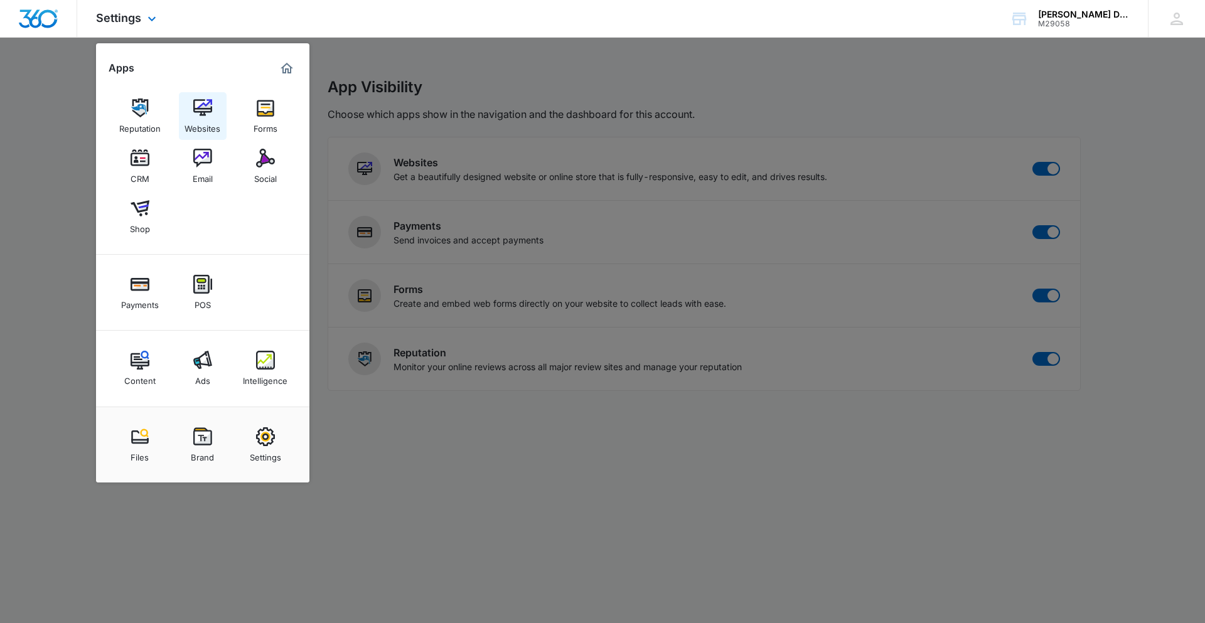
click at [200, 108] on img at bounding box center [202, 108] width 19 height 19
